Goal: Find contact information

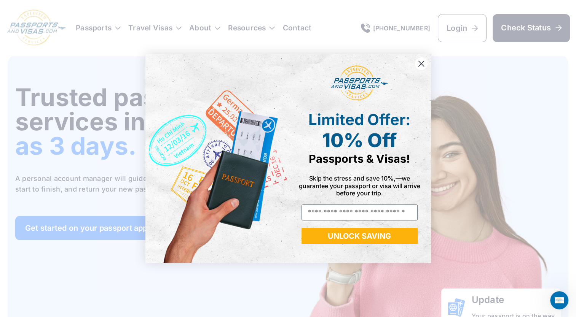
click at [450, 72] on div "Close dialog Limited Offer: 10% Off Passports & Visas! Skip the stress and save…" at bounding box center [288, 158] width 576 height 317
click at [420, 62] on circle "Close dialog" at bounding box center [421, 63] width 13 height 13
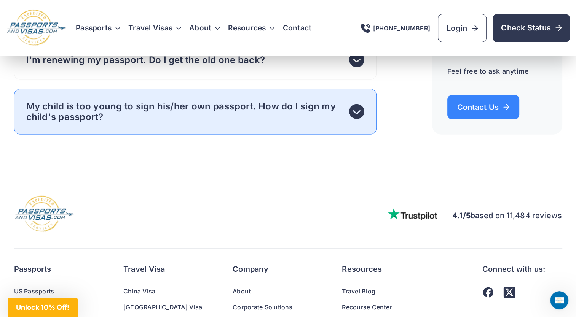
scroll to position [4911, 0]
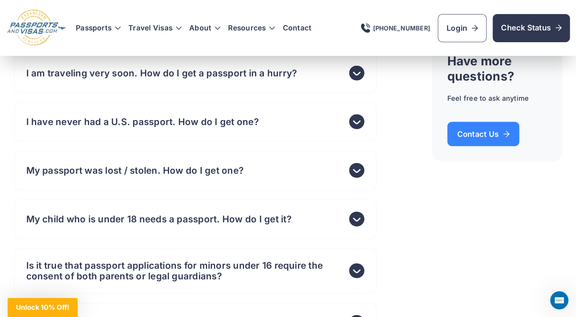
drag, startPoint x: 219, startPoint y: 202, endPoint x: 221, endPoint y: 195, distance: 7.6
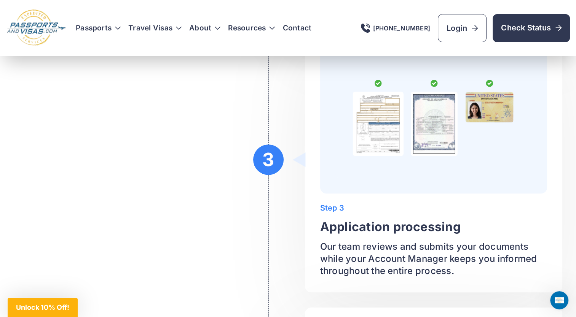
drag, startPoint x: 217, startPoint y: 171, endPoint x: 207, endPoint y: 150, distance: 23.0
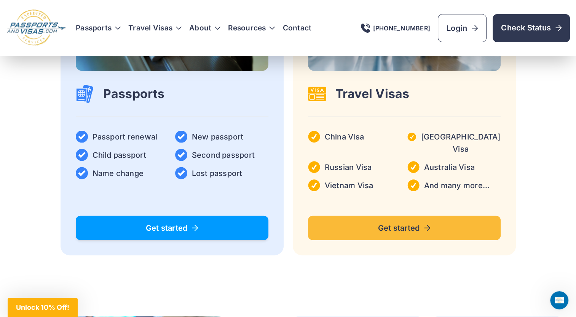
scroll to position [1599, 0]
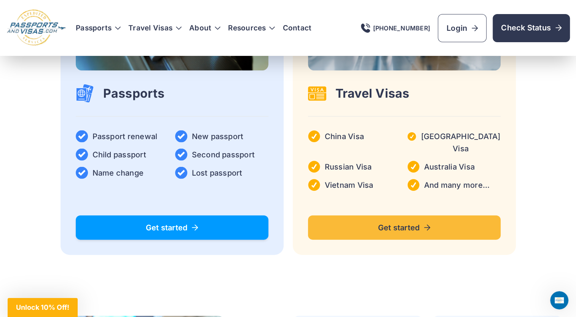
click at [198, 225] on icon at bounding box center [195, 228] width 6 height 6
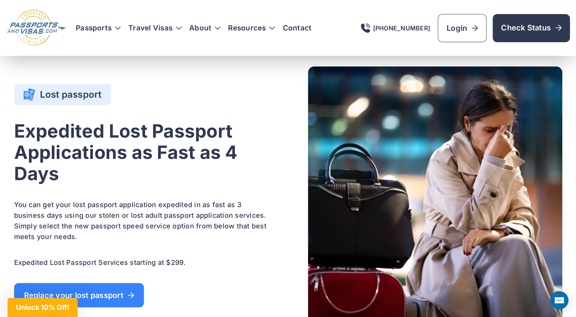
scroll to position [2056, 0]
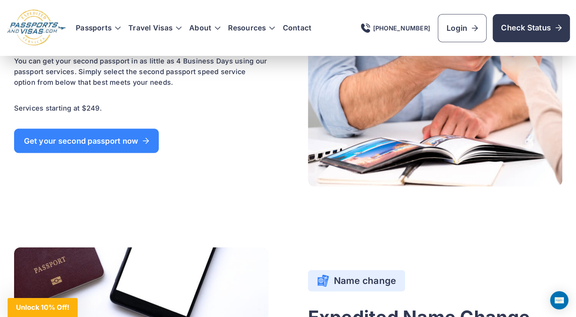
drag, startPoint x: 473, startPoint y: 242, endPoint x: 478, endPoint y: 227, distance: 16.0
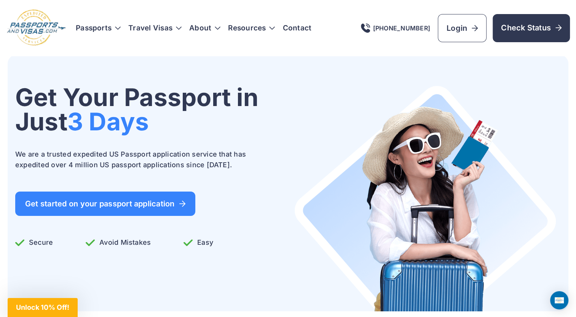
scroll to position [0, 0]
click at [298, 28] on link "Contact" at bounding box center [296, 28] width 29 height 8
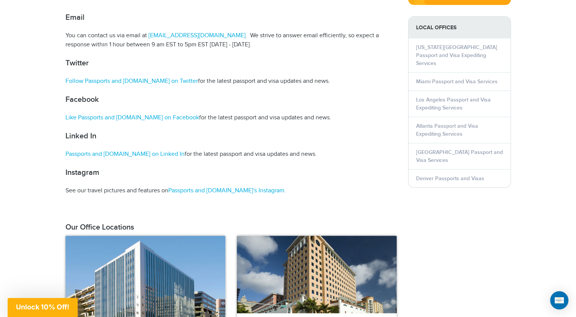
scroll to position [343, 0]
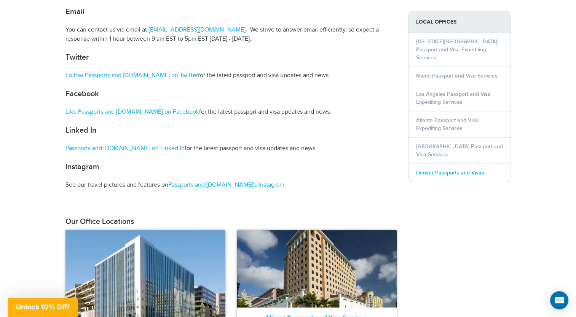
click at [450, 170] on link "Denver Passports and Visas" at bounding box center [450, 173] width 68 height 6
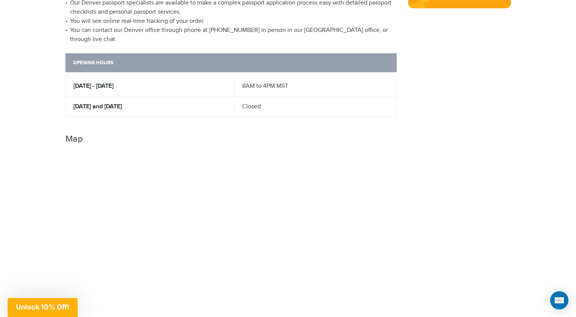
scroll to position [381, 0]
